Goal: Information Seeking & Learning: Stay updated

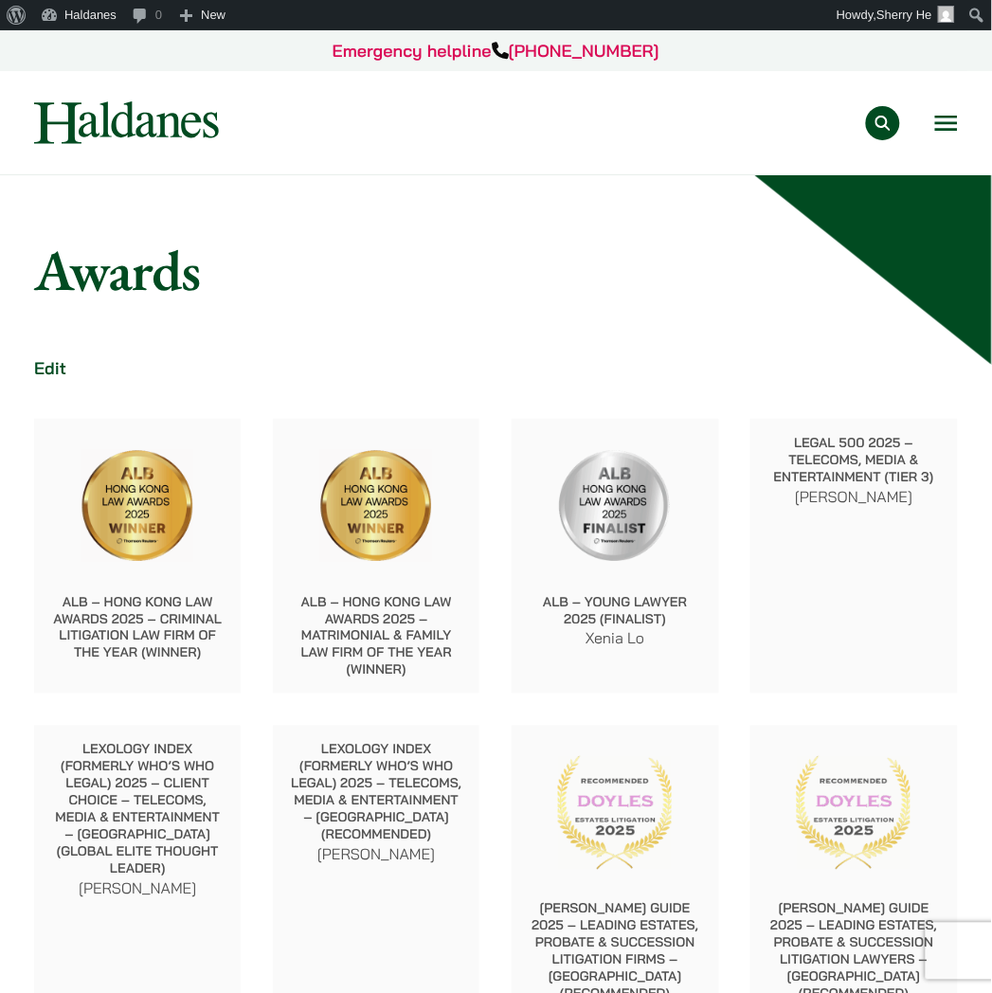
click at [946, 120] on button "Open menu" at bounding box center [946, 123] width 23 height 15
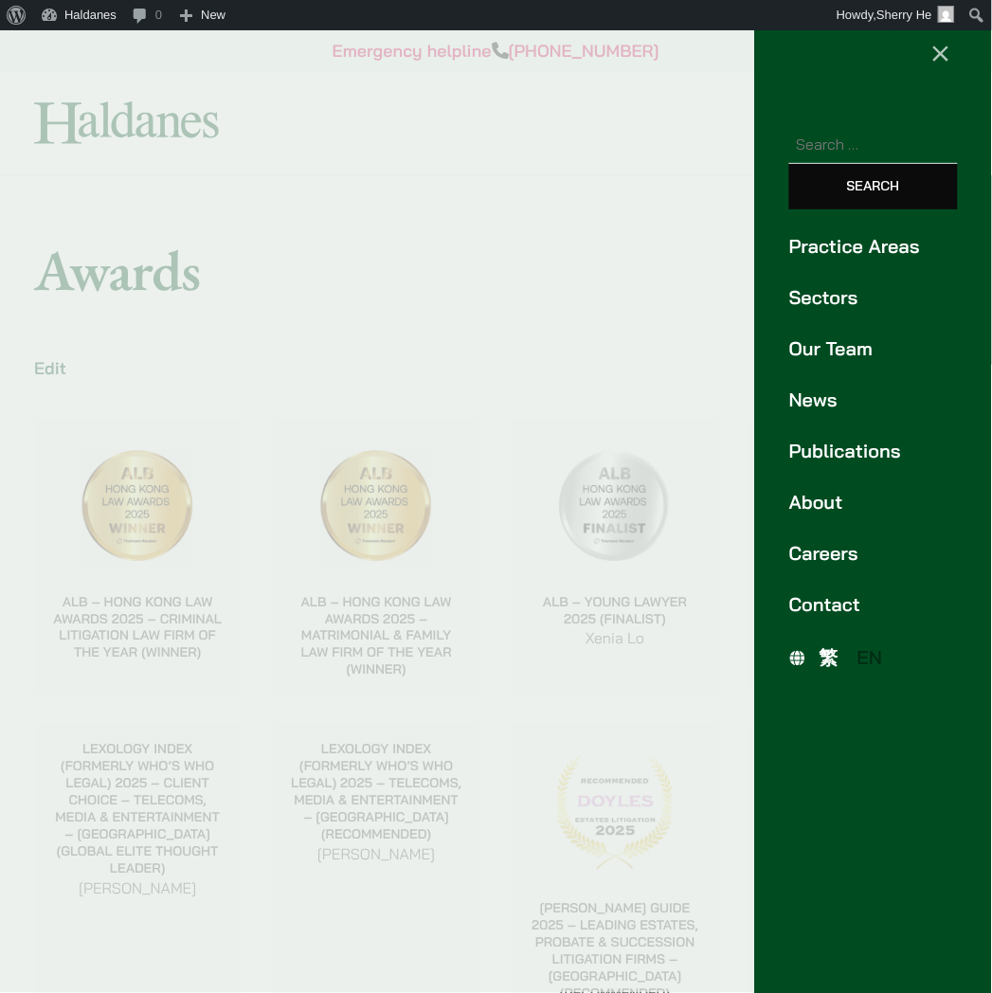
click at [820, 391] on link "News" at bounding box center [873, 400] width 169 height 28
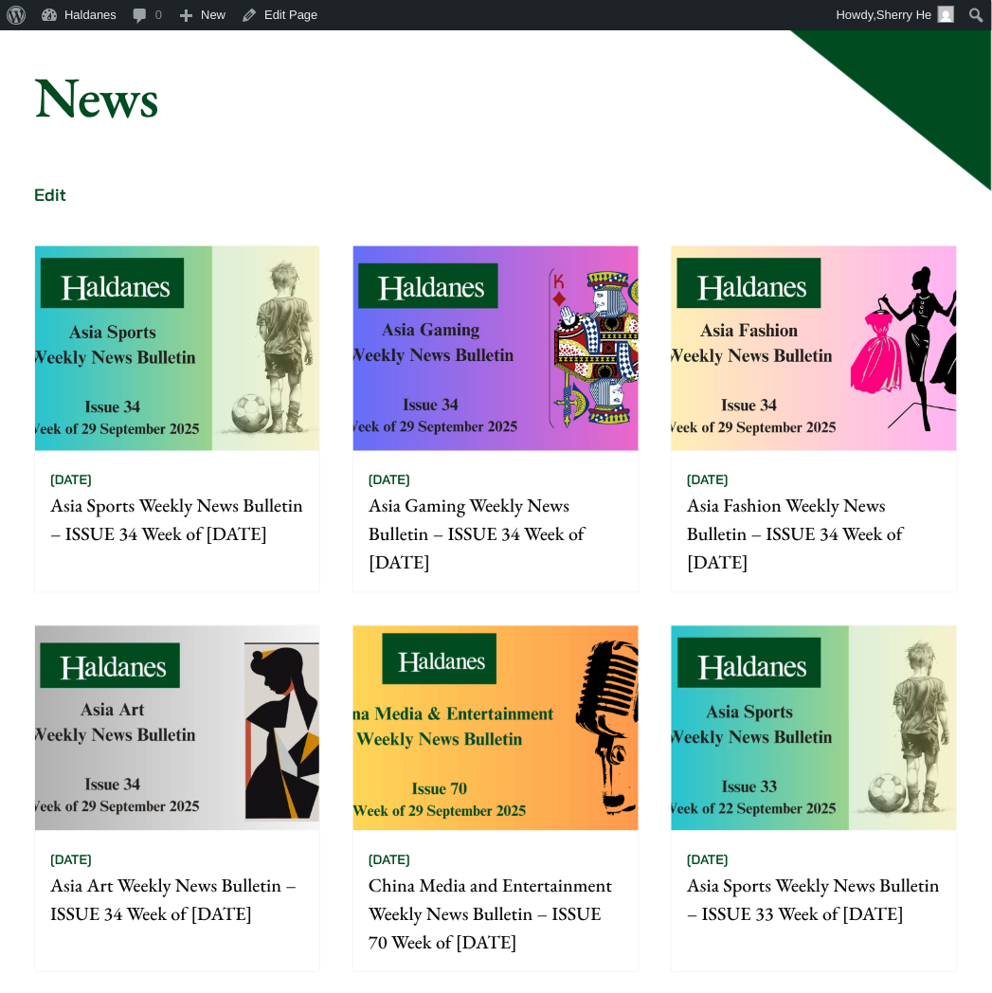
scroll to position [210, 0]
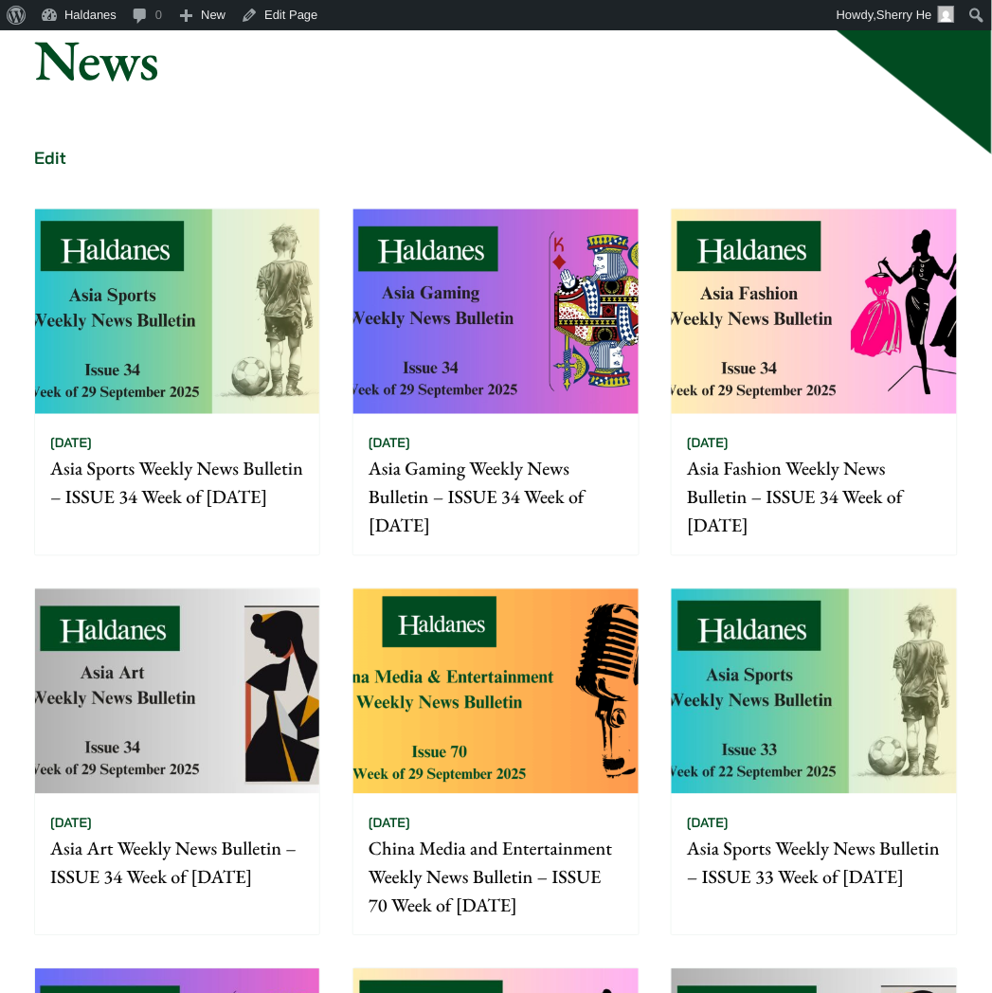
click at [545, 706] on img at bounding box center [496, 691] width 284 height 205
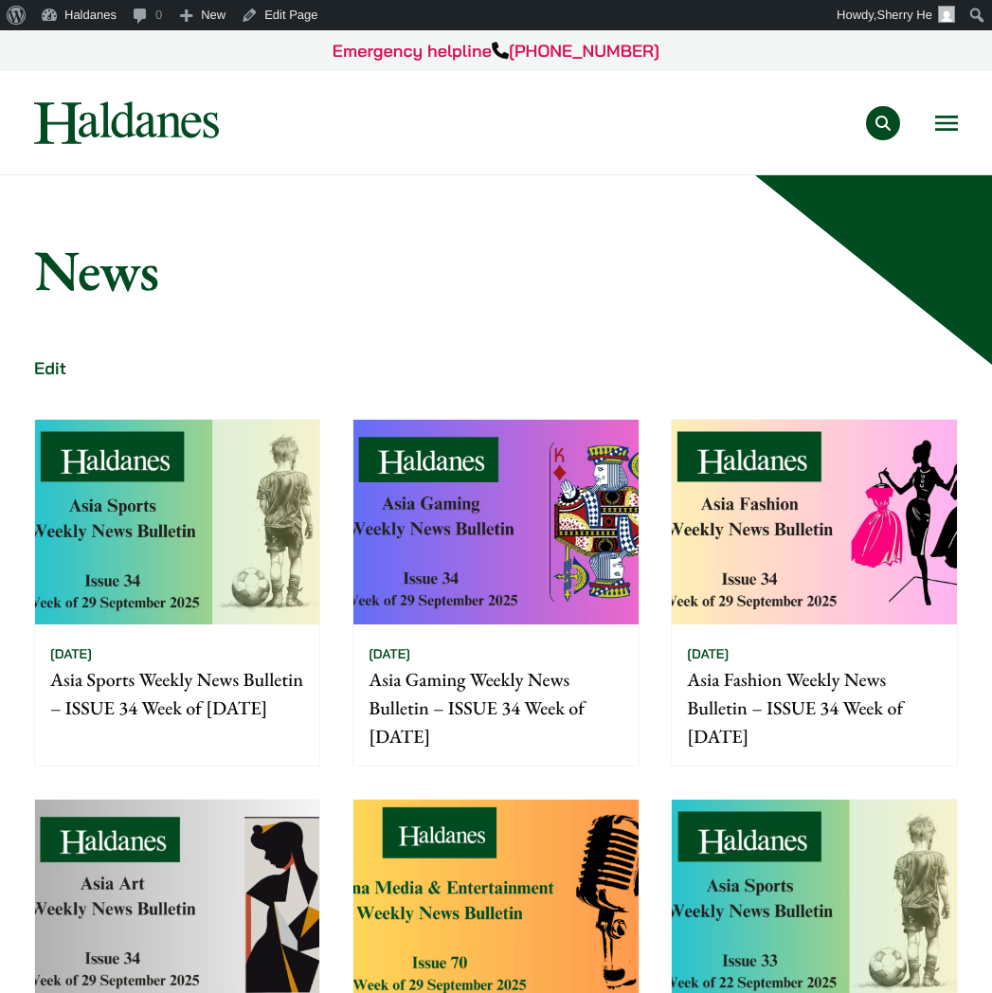
scroll to position [210, 0]
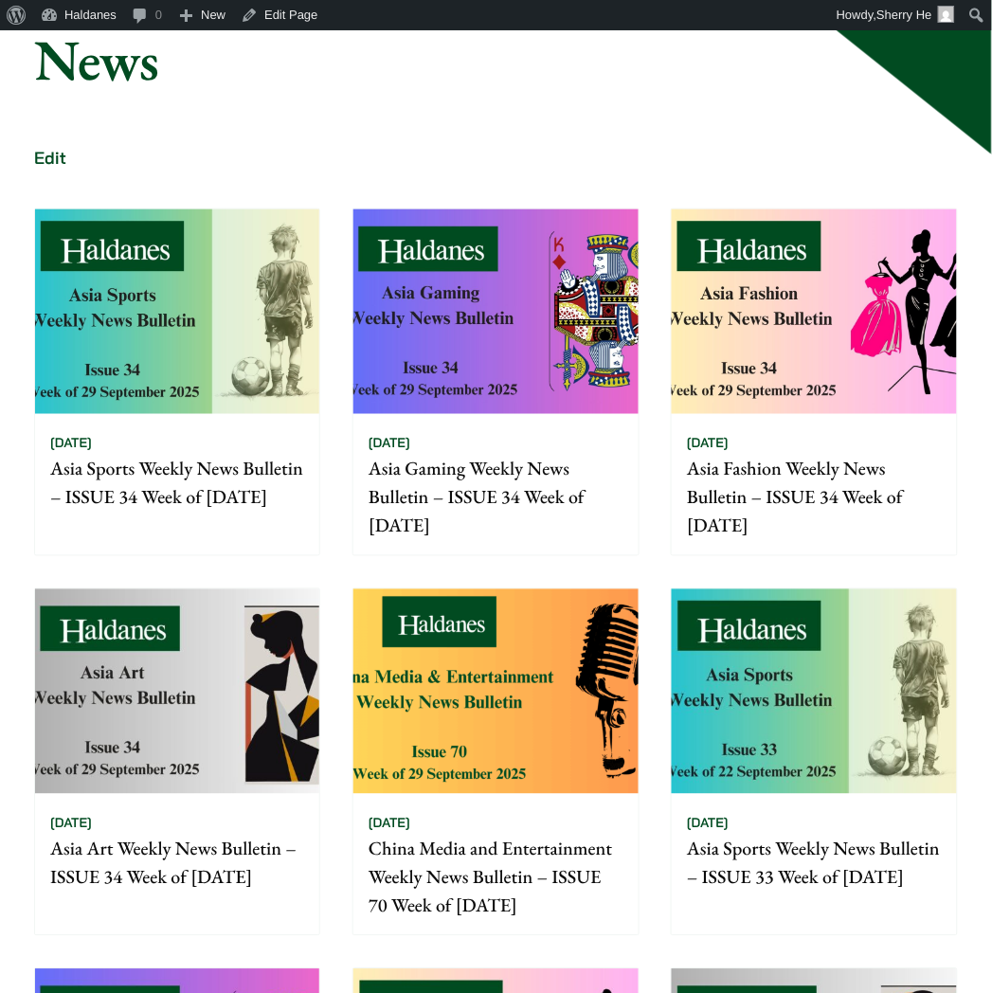
click at [306, 641] on img at bounding box center [177, 691] width 284 height 205
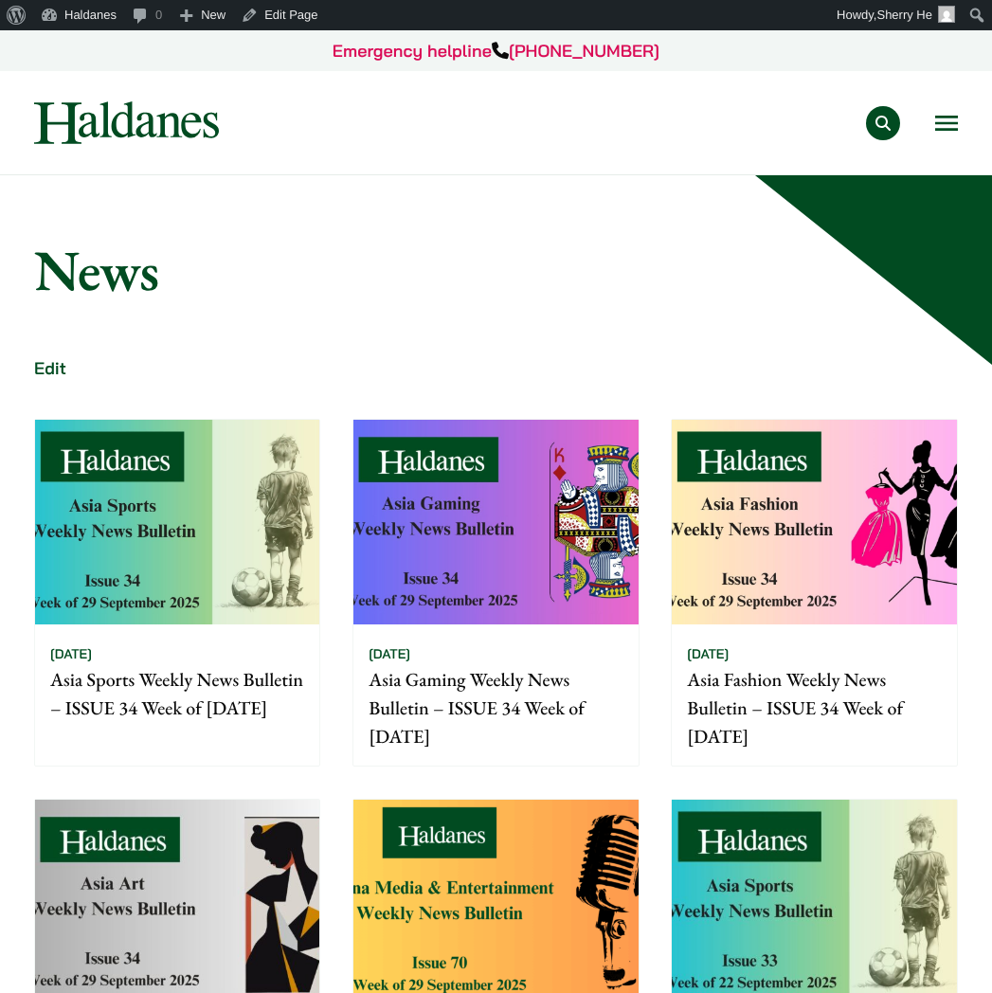
scroll to position [210, 0]
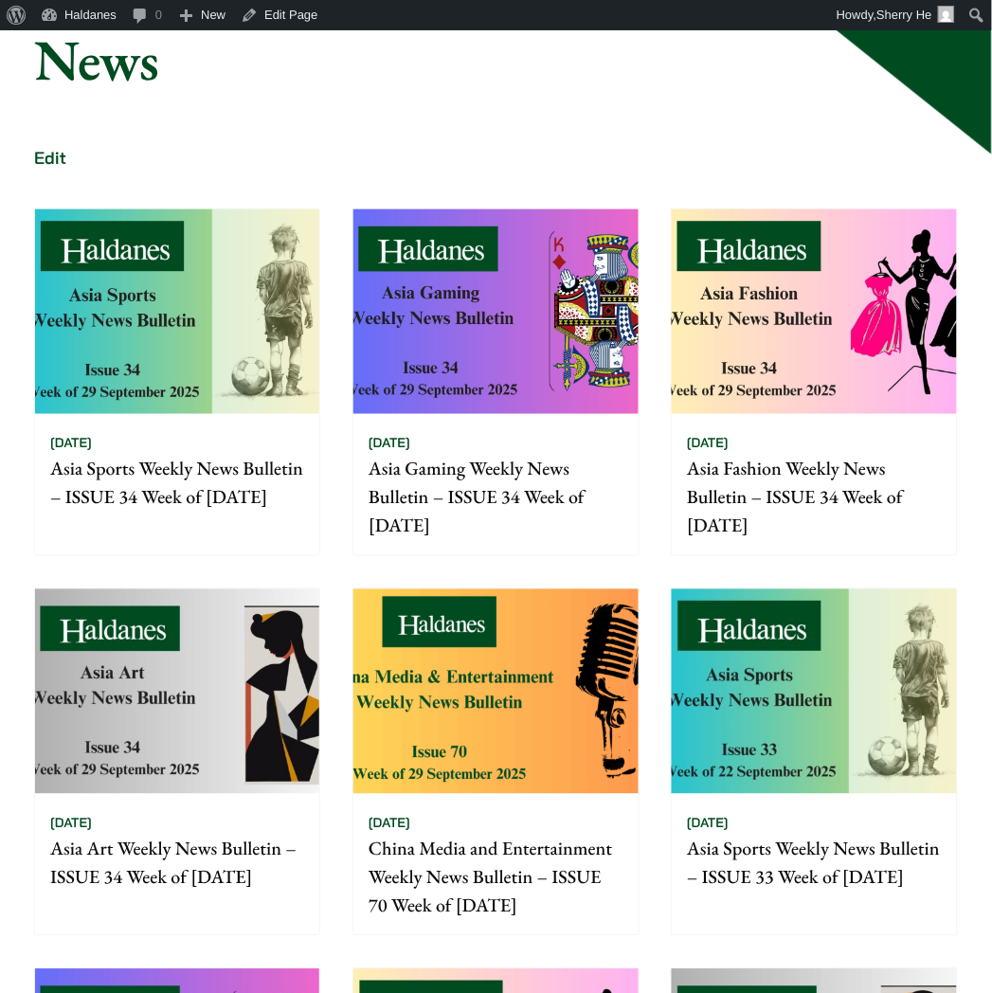
click at [855, 399] on img at bounding box center [814, 311] width 284 height 205
click at [493, 374] on img at bounding box center [496, 311] width 284 height 205
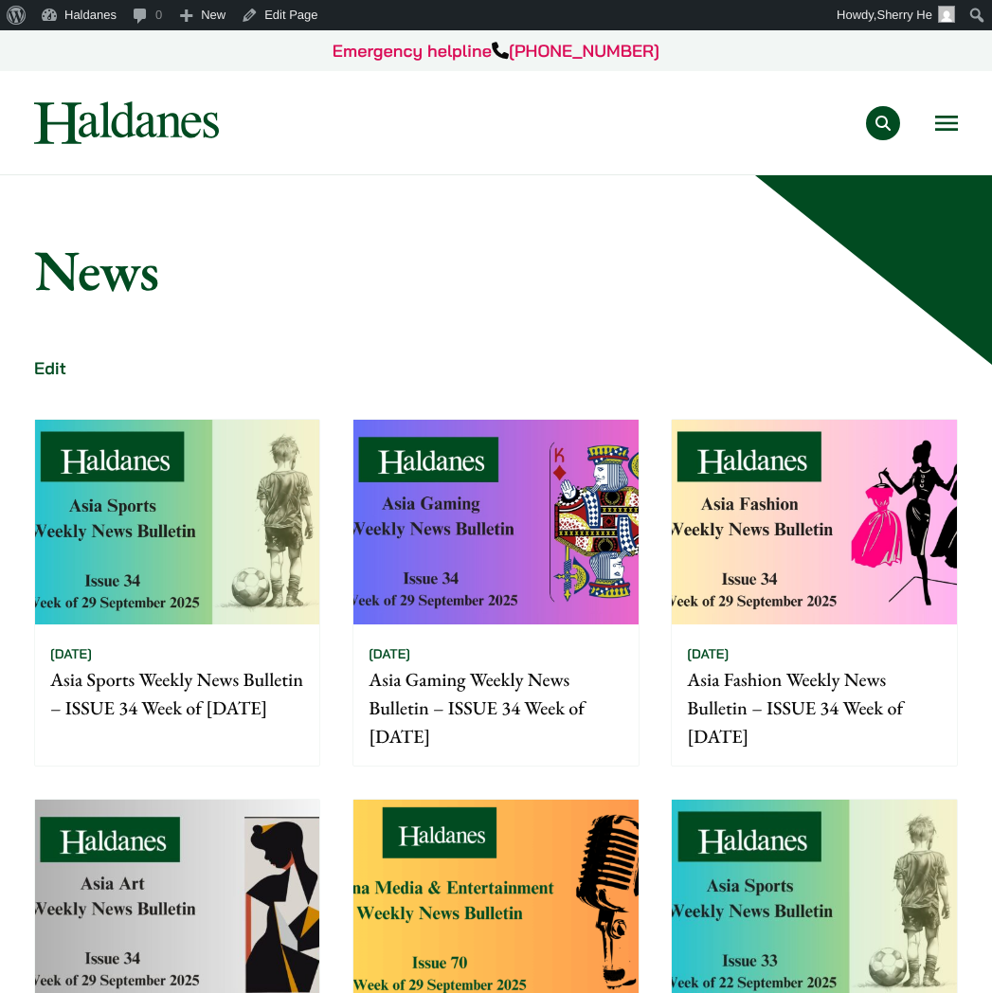
scroll to position [210, 0]
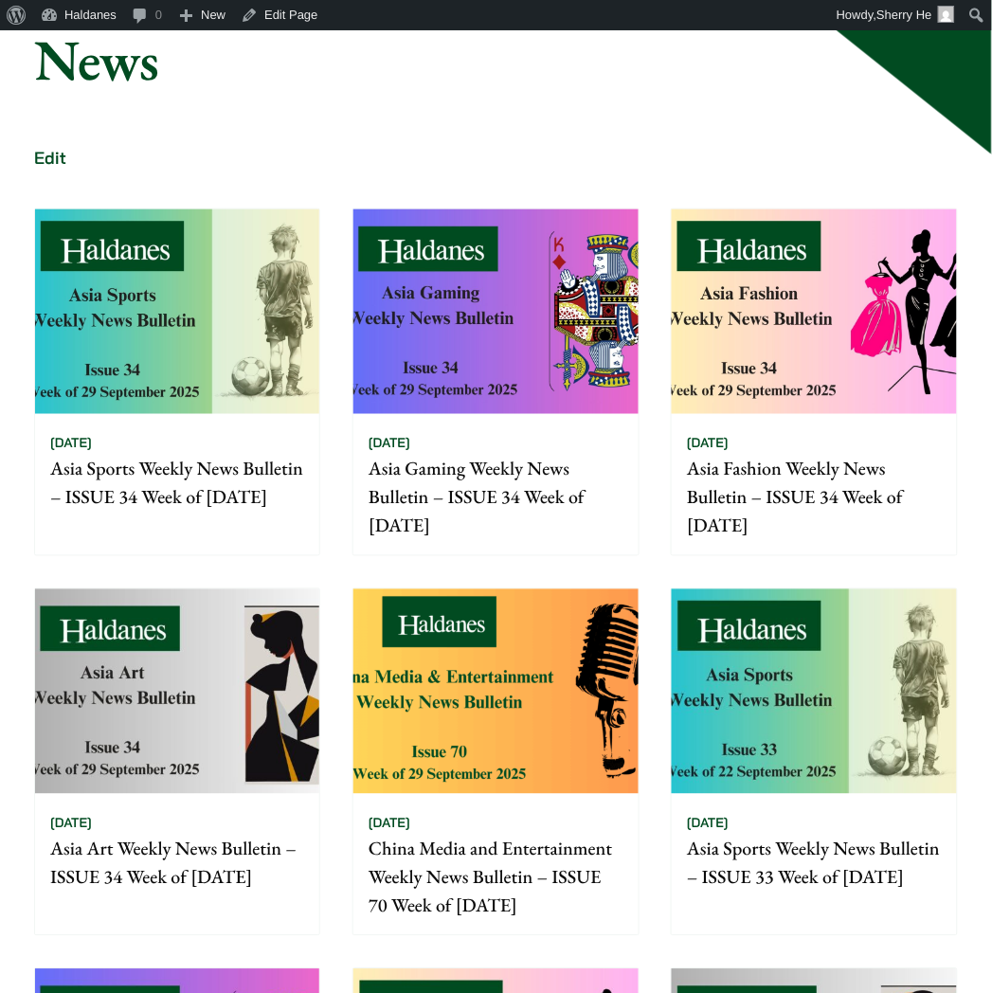
click at [257, 270] on img at bounding box center [177, 311] width 284 height 205
